Goal: Transaction & Acquisition: Download file/media

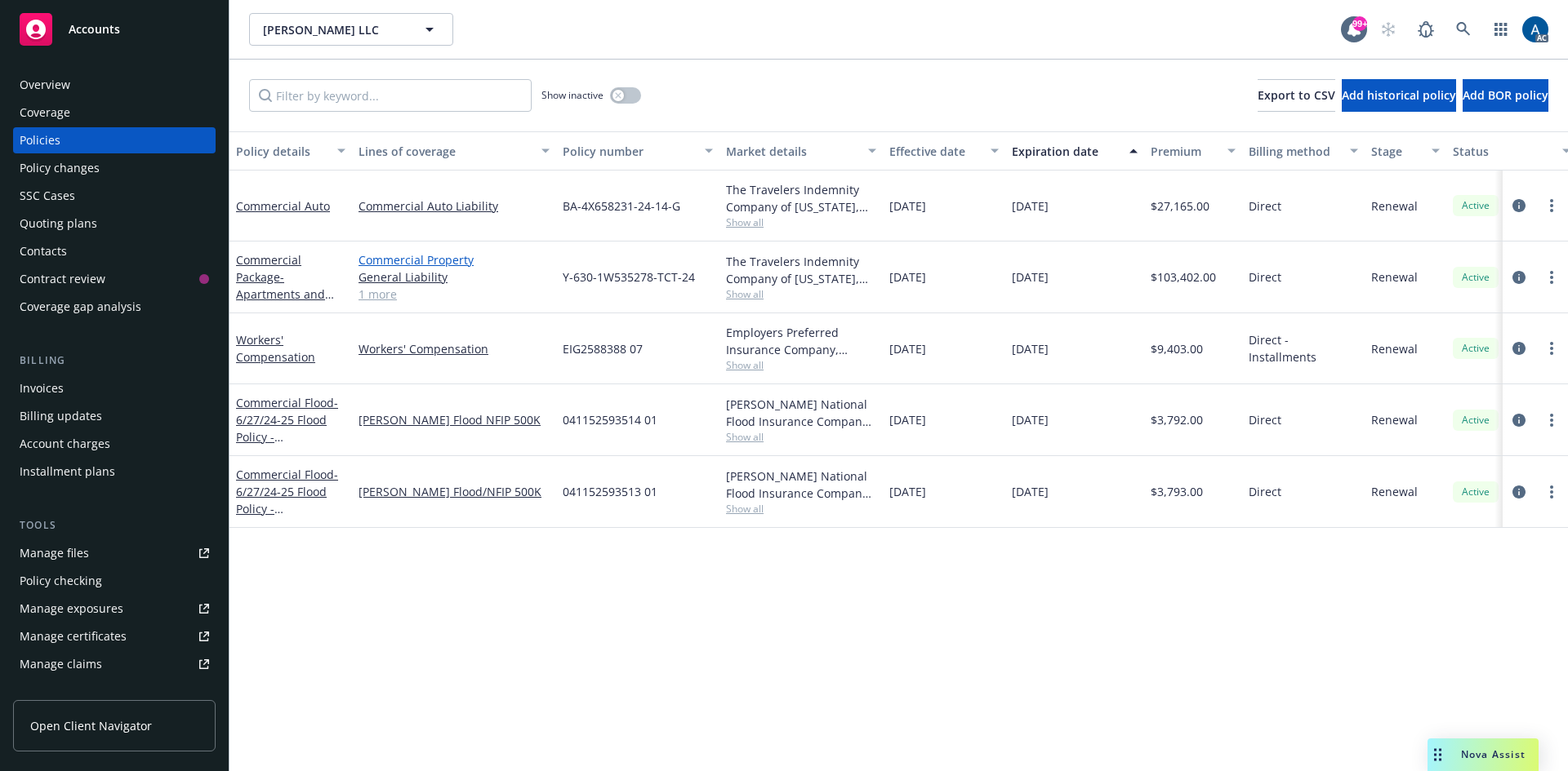
click at [434, 259] on link "Commercial Property" at bounding box center [454, 260] width 191 height 18
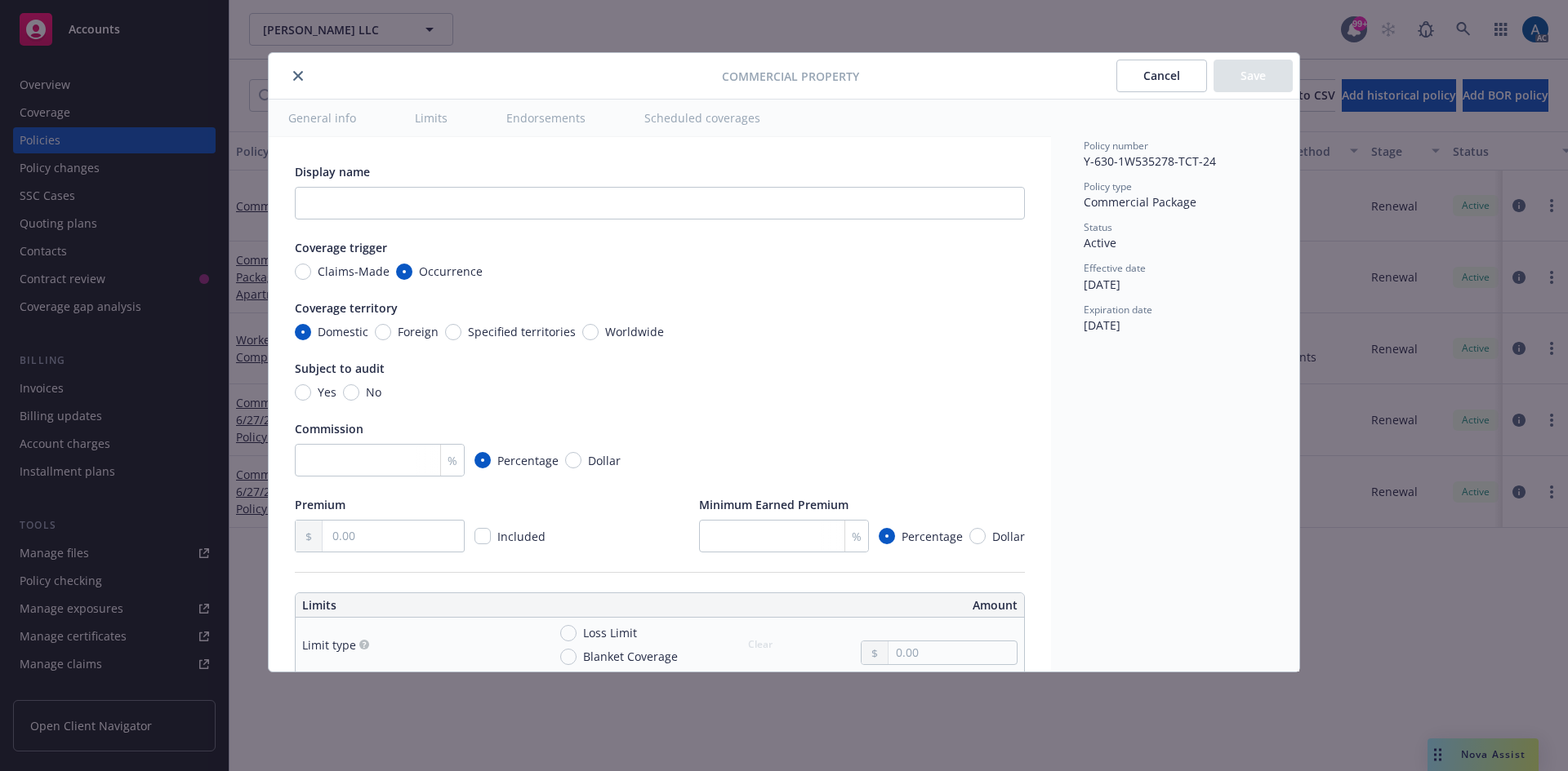
type textarea "x"
click at [295, 77] on icon "close" at bounding box center [298, 76] width 10 height 10
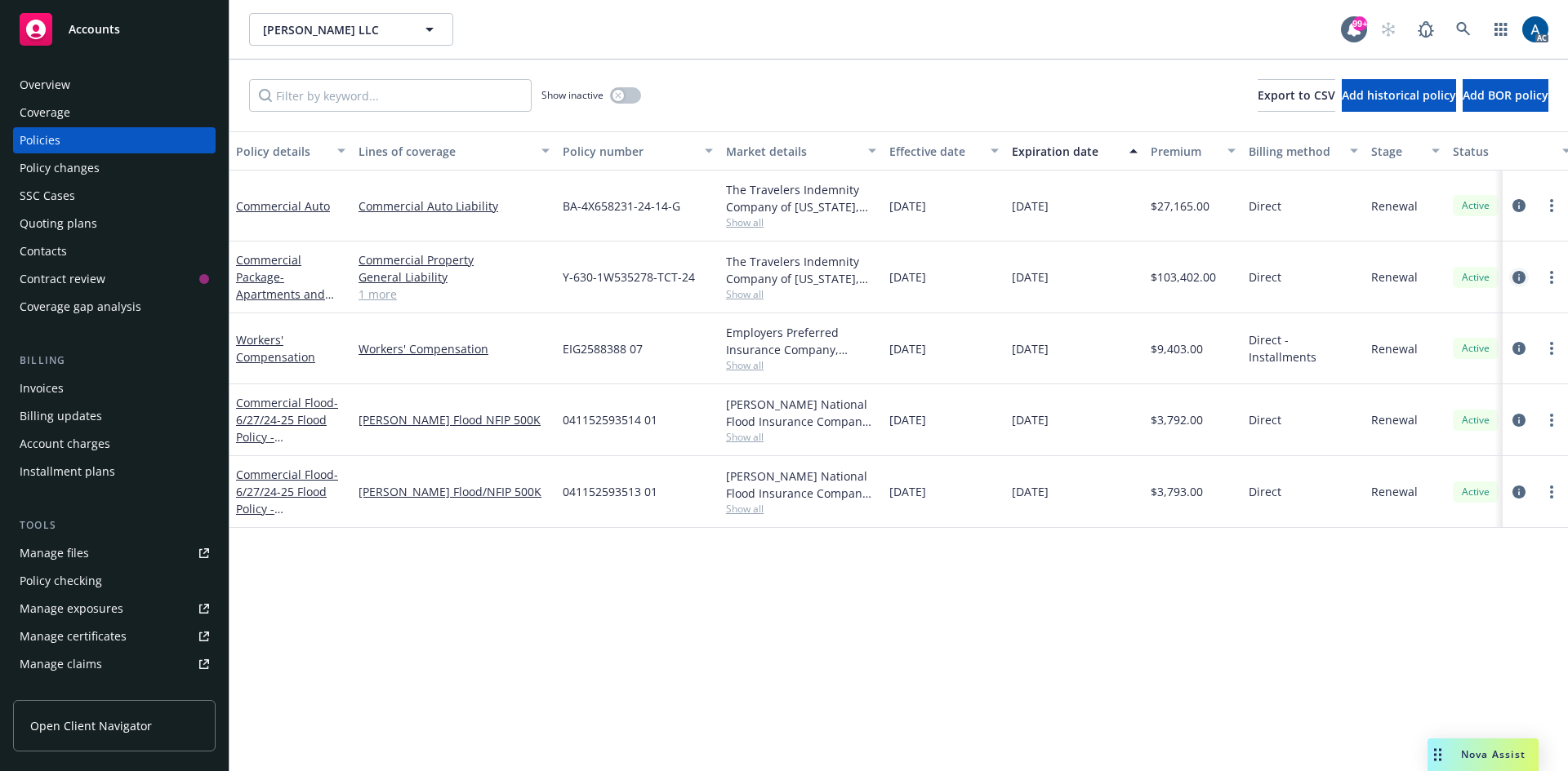
click at [1520, 278] on icon "circleInformation" at bounding box center [1518, 277] width 13 height 13
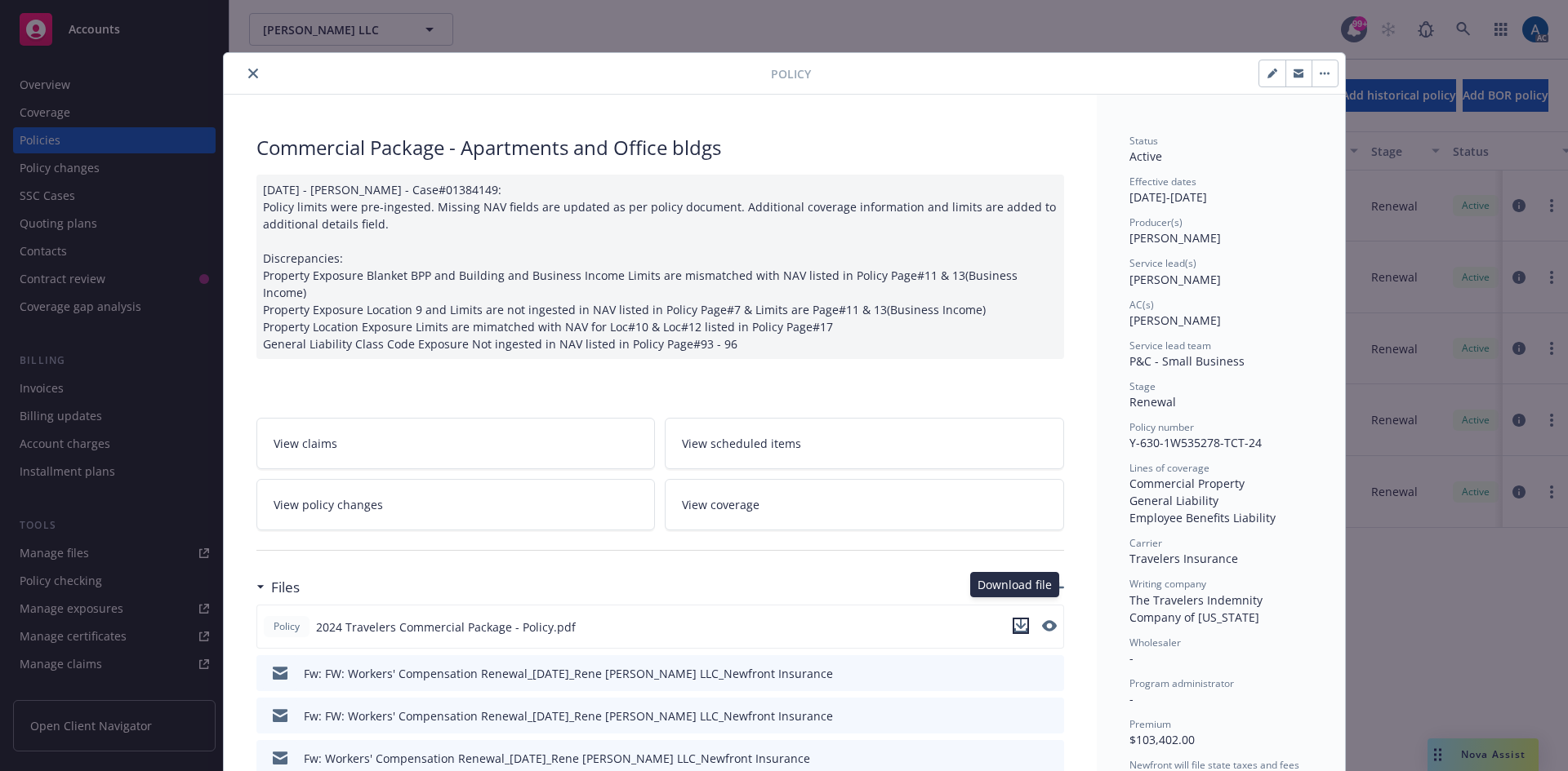
click at [1016, 620] on icon "download file" at bounding box center [1020, 625] width 11 height 10
